Goal: Book appointment/travel/reservation

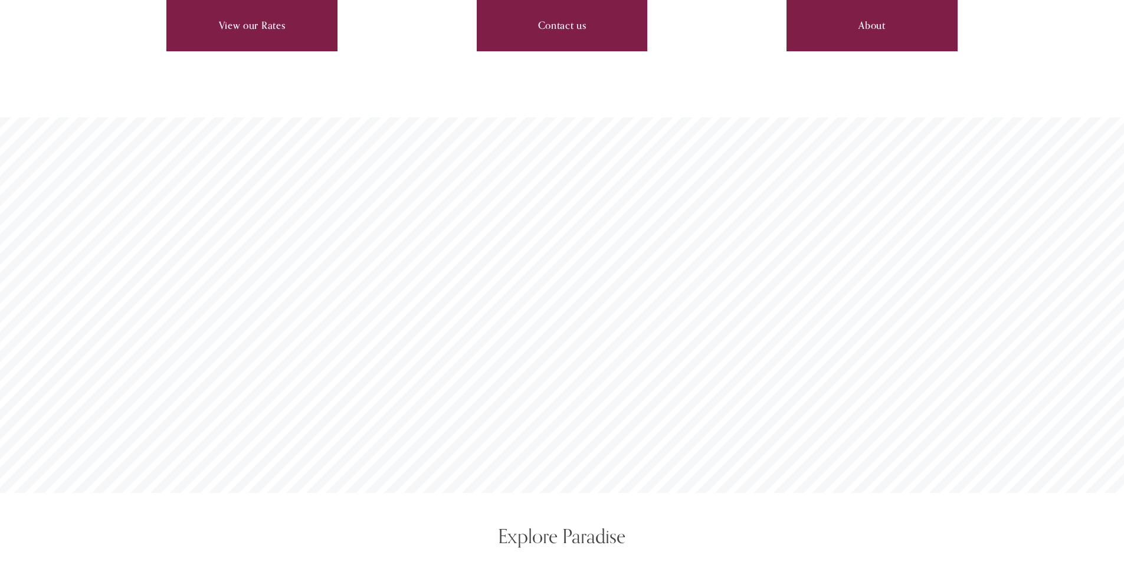
scroll to position [4485, 0]
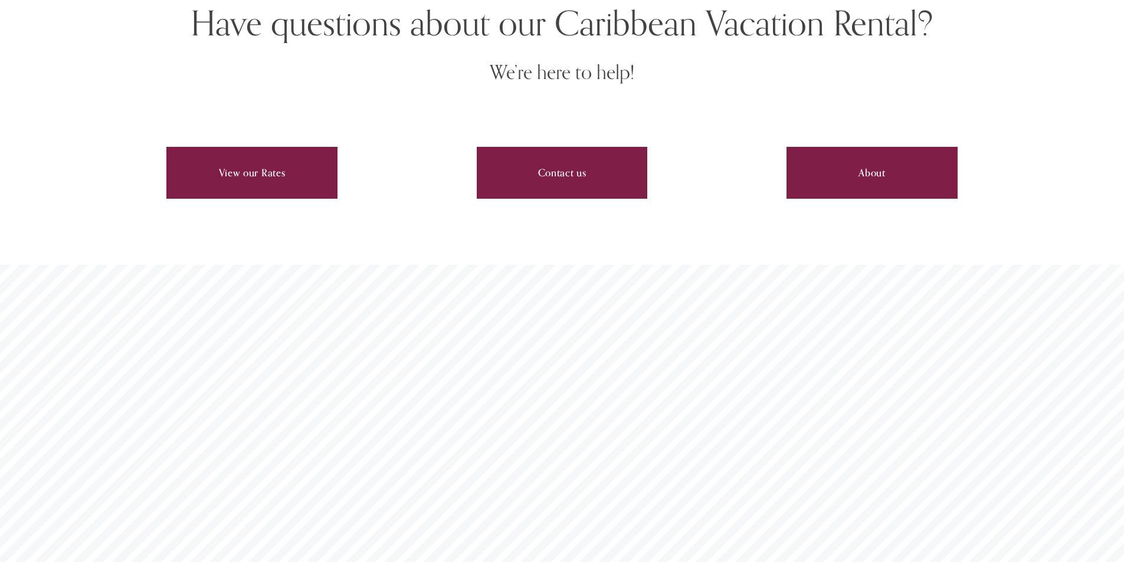
click at [561, 147] on link "Contact us" at bounding box center [562, 173] width 171 height 52
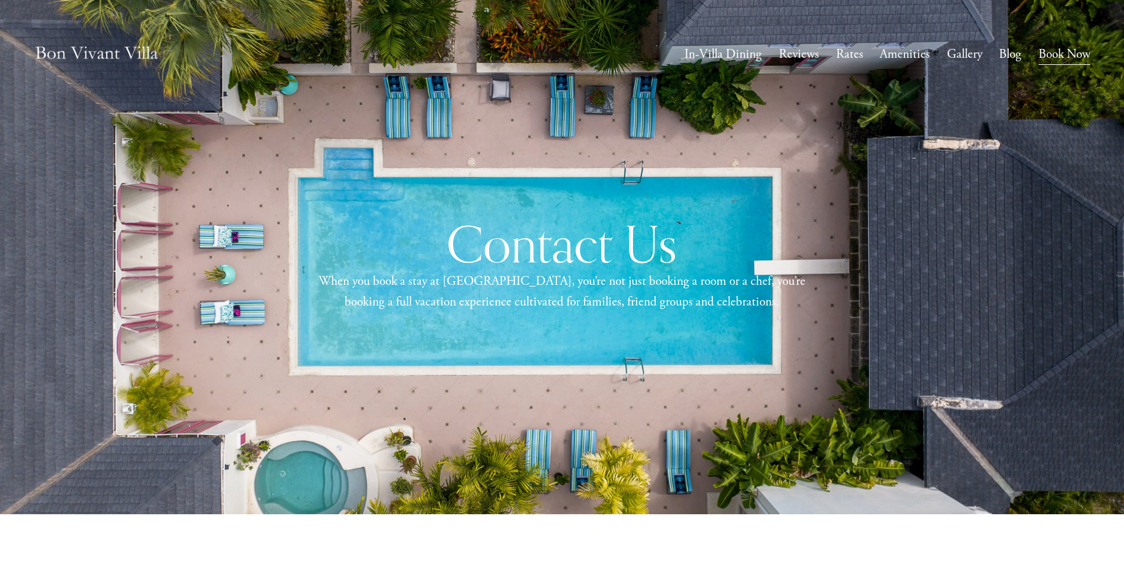
click at [1063, 55] on link "Book Now" at bounding box center [1065, 54] width 52 height 23
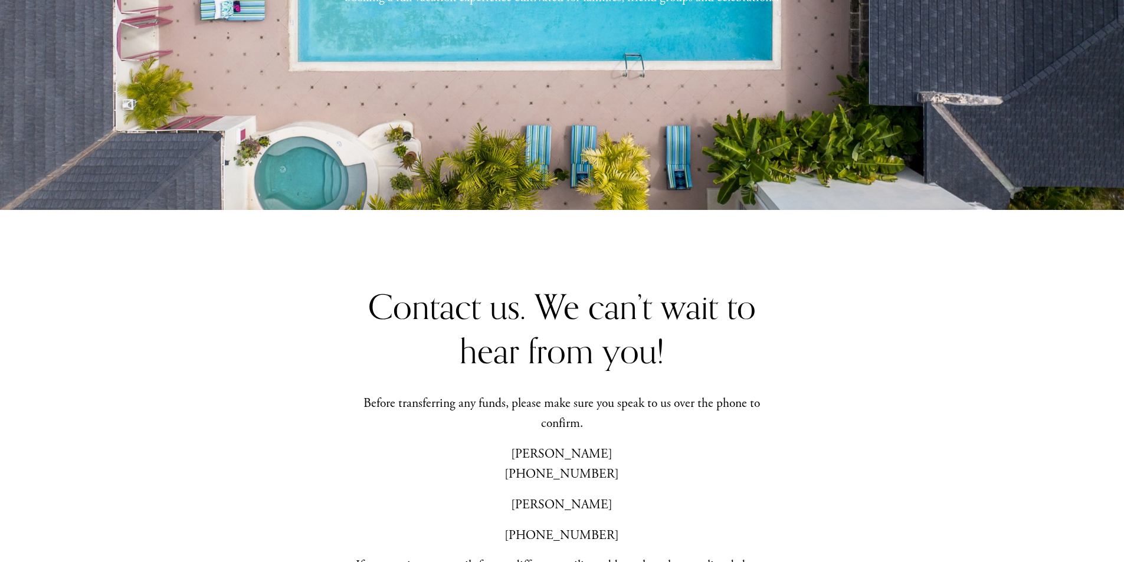
scroll to position [413, 0]
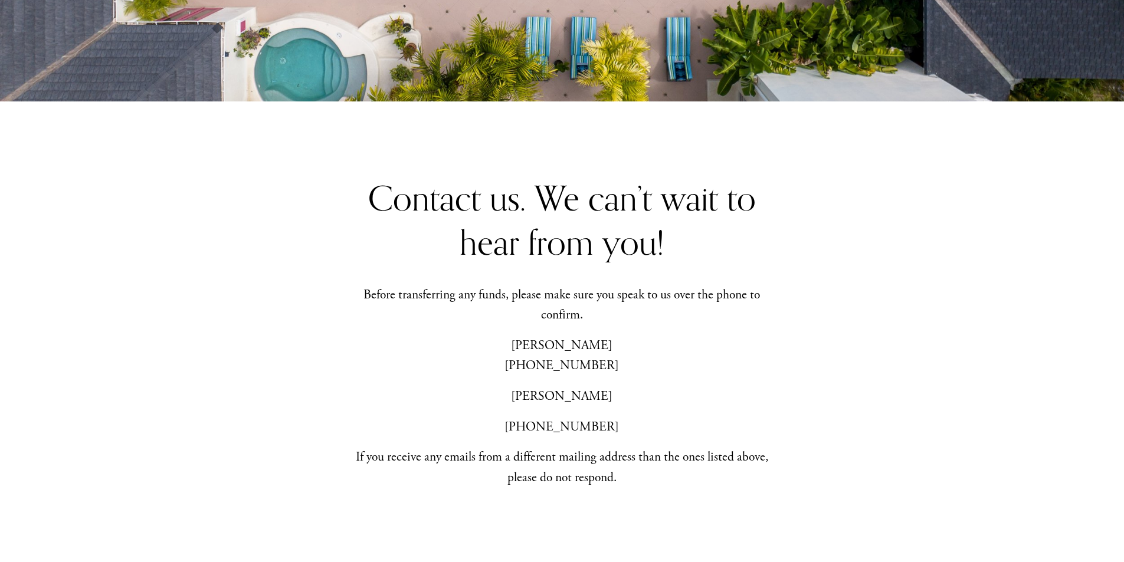
click at [839, 407] on div "Contact us. We can’t wait to hear from you! Before transferring any funds, plea…" at bounding box center [562, 406] width 1124 height 461
